Goal: Information Seeking & Learning: Learn about a topic

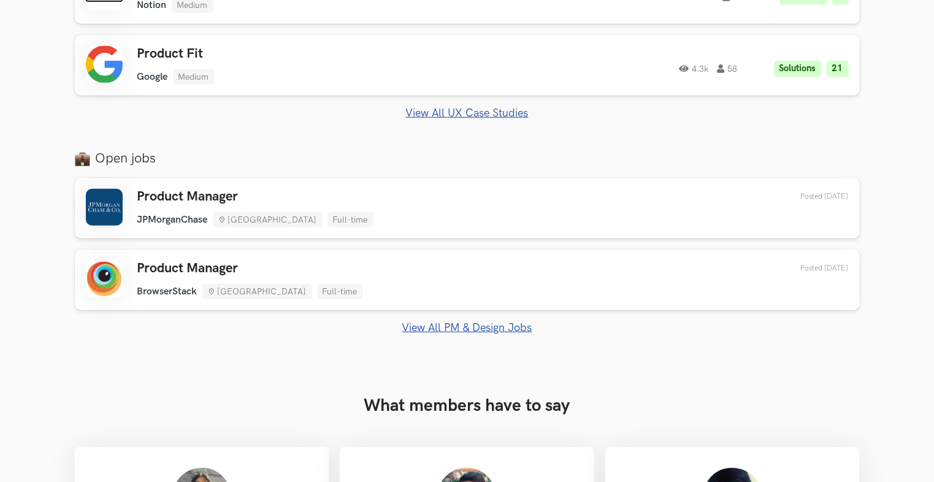
scroll to position [920, 0]
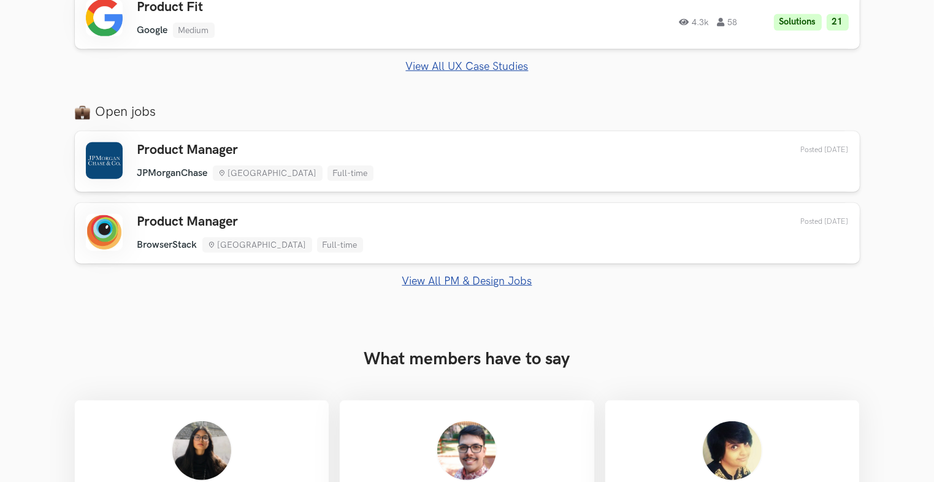
click at [491, 278] on link "View All PM & Design Jobs" at bounding box center [467, 281] width 785 height 13
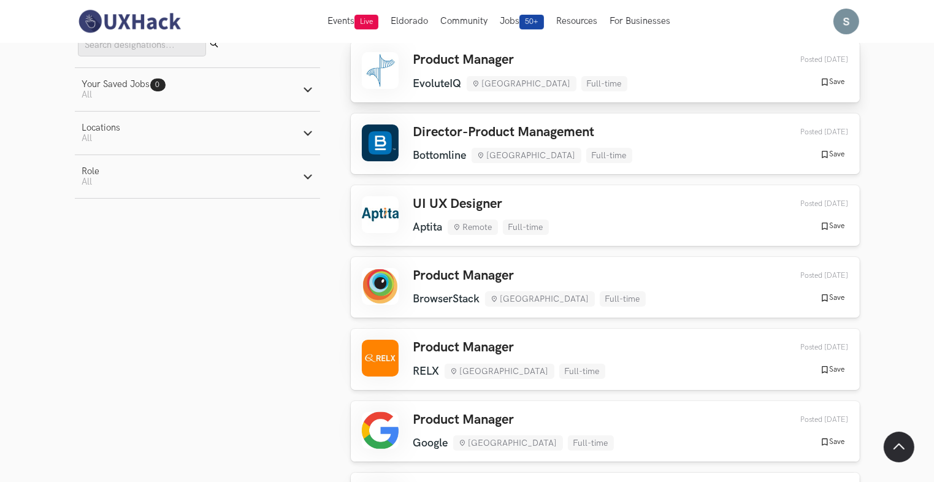
scroll to position [245, 0]
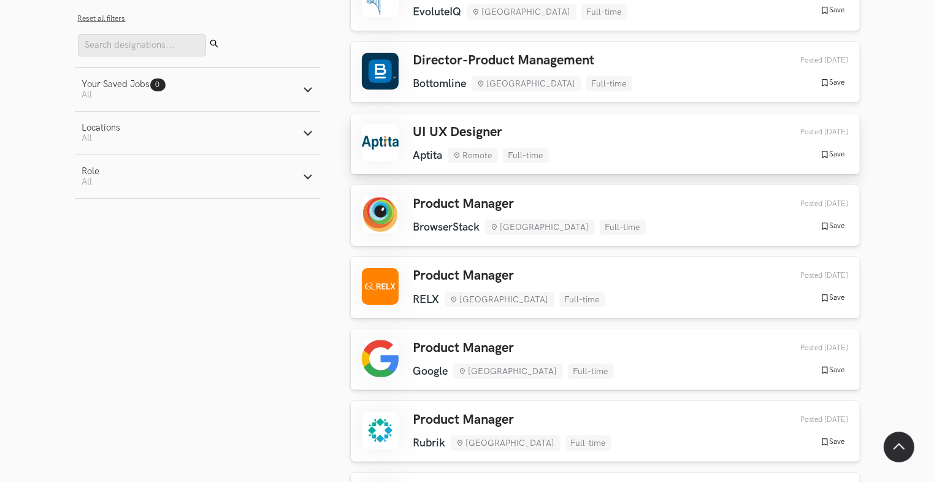
click at [465, 132] on h3 "UI UX Designer" at bounding box center [481, 132] width 136 height 16
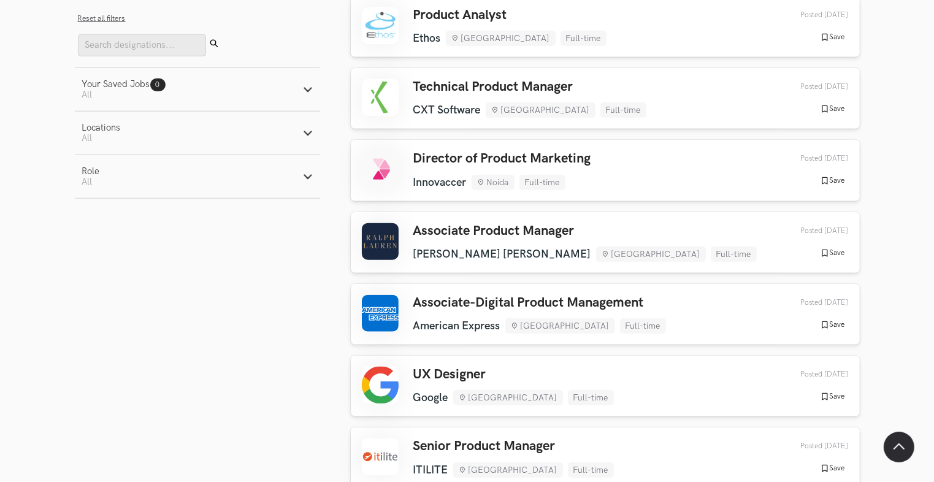
scroll to position [1288, 0]
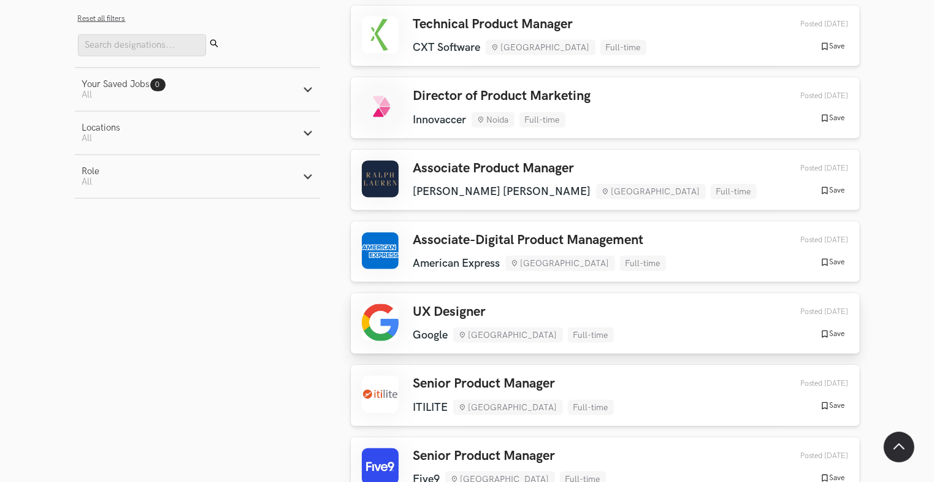
click at [513, 311] on h3 "UX Designer" at bounding box center [513, 312] width 201 height 16
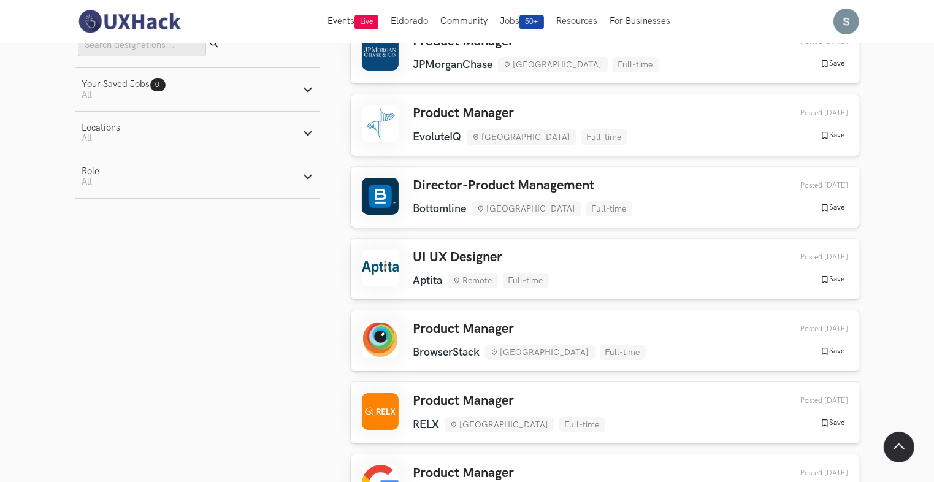
scroll to position [0, 0]
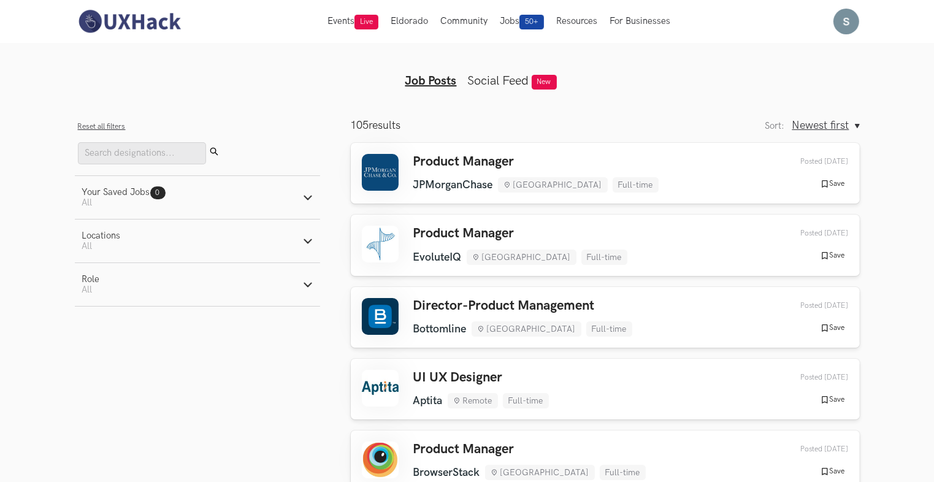
click at [504, 86] on link "Social Feed" at bounding box center [498, 81] width 61 height 15
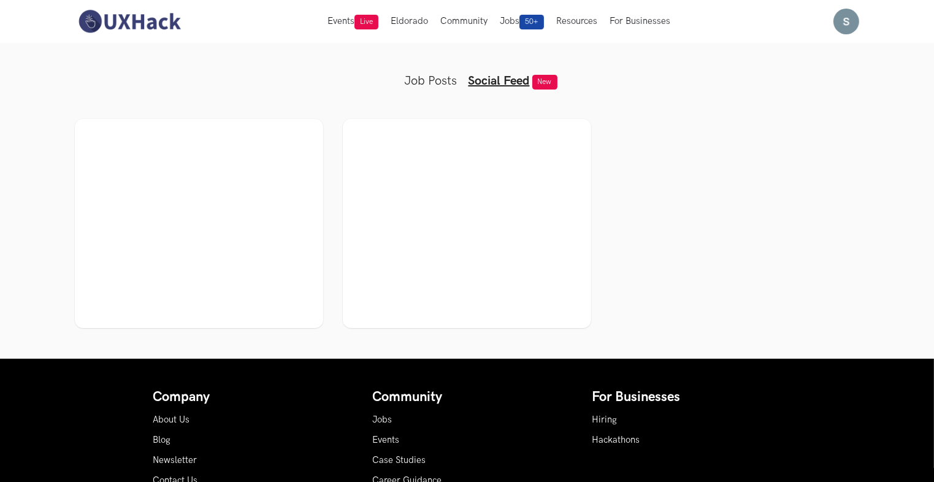
click at [436, 86] on link "Job Posts" at bounding box center [431, 81] width 53 height 15
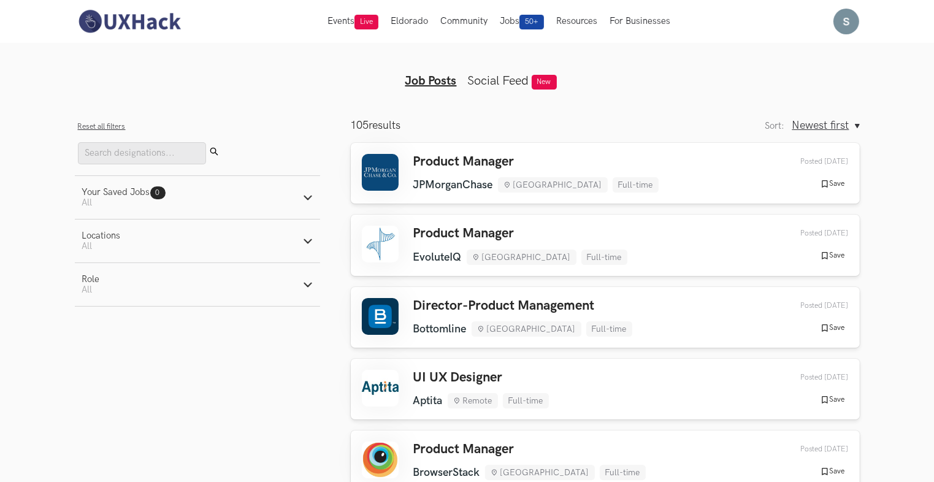
click at [119, 17] on img at bounding box center [129, 22] width 109 height 26
